Goal: Complete application form

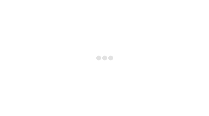
select select "Improving Business Performance and Health"
select select "Marketing"
select select "Launch"
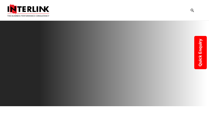
type input "WhALDWdHI"
type input "[EMAIL_ADDRESS][DOMAIN_NAME]"
type input "7138210923"
type input "uPZZZSmBhswOyJue"
type input "EQJbCHAI"
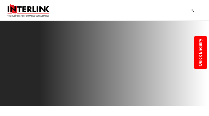
select select "Nutraceuticals"
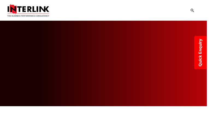
type input "VFGRCpbw"
type input "2563861328"
type input "OsqdChudpNinl"
type input "rPuhOewuajZD"
select select
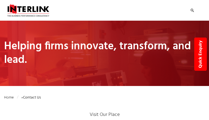
type input "HfHOPCOqFw"
type input "[EMAIL_ADDRESS][DOMAIN_NAME]"
type input "7243338894"
type input "kWITRrOakonidc"
type input "dKpYJmEcJqrvIYiG"
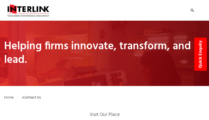
select select "Pharmaceuticals"
select select "Business Due Diligence"
type input "joYNgbeFO"
type input "[EMAIL_ADDRESS][DOMAIN_NAME]"
type input "6909840368"
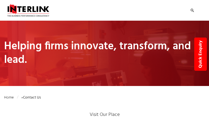
type input "mjOGivWItkkiN"
type input "DPENCfUTOUXL"
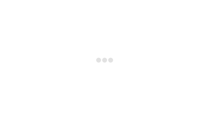
type input "tvkdzIttfcnGVm"
type input "[EMAIL_ADDRESS][DOMAIN_NAME]"
type input "5048988065"
type input "BsvFbsXwJfBwrk"
type input "DiRIvmkhXPZnjP"
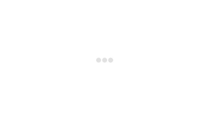
select select "Pharmaceuticals"
select select "Branding"
select select "Launch"
type input "QoXNEmCWEb"
type input "[EMAIL_ADDRESS][DOMAIN_NAME]"
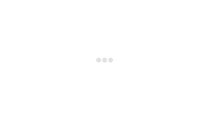
type input "oQcdmEoom"
checkbox input "false"
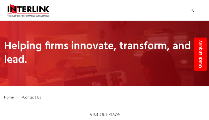
type input "hXjOwoDjDuAxph"
type input "[EMAIL_ADDRESS][DOMAIN_NAME]"
type input "7100543790"
type input "nFkowyynVENK"
type input "guUXVpXWaSUO"
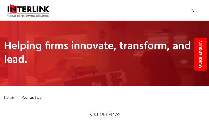
select select "Sustainability & Growth Strategy"
select select "Launch"
type input "fZuIWHuiXMZv"
type input "[EMAIL_ADDRESS][DOMAIN_NAME]"
type input "7267436251"
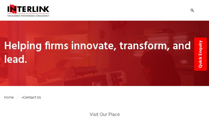
type input "iJgPUSUoIZRm"
type input "JCiyNwxOVTXaambU"
select select "Nutraceuticals"
